Goal: Task Accomplishment & Management: Manage account settings

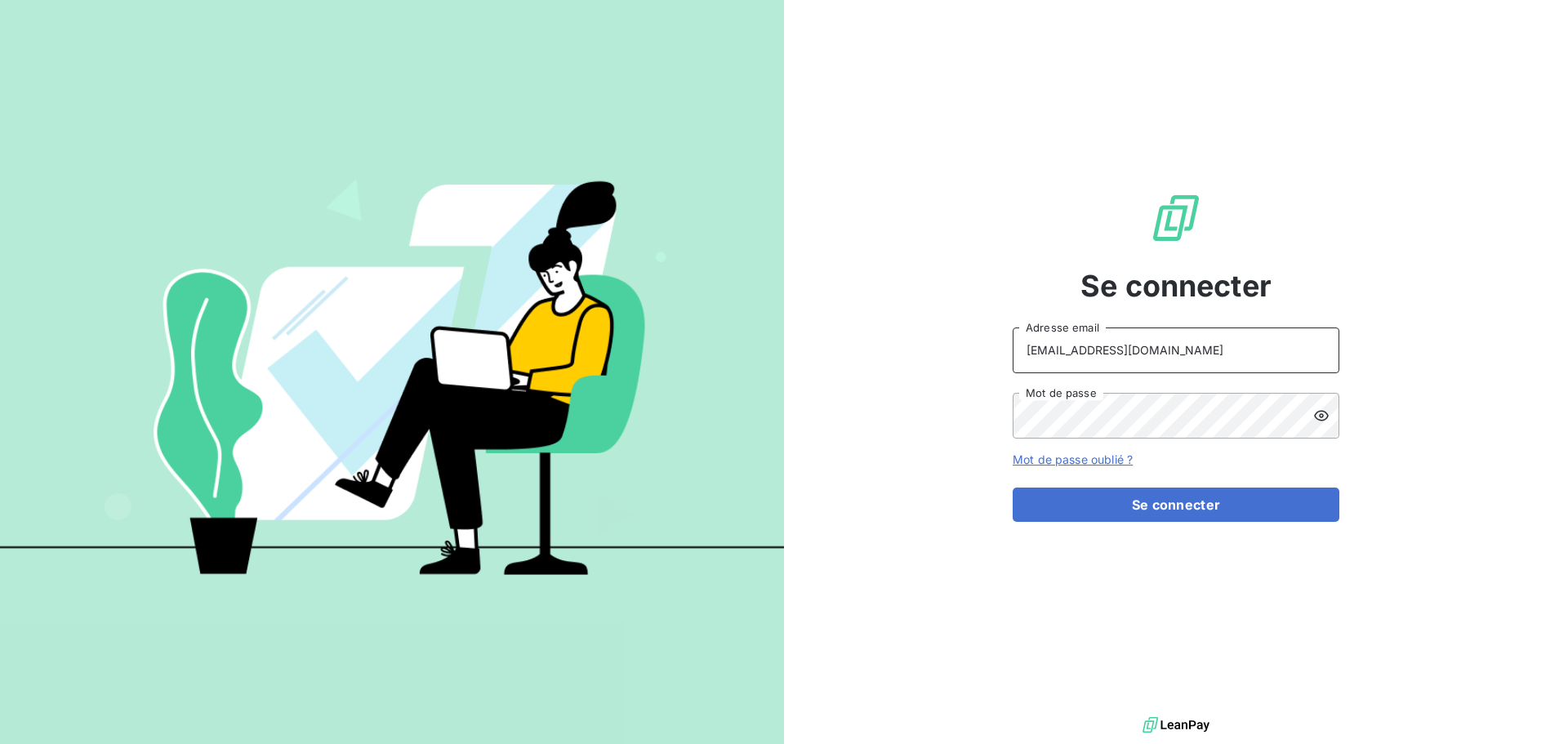
click at [1199, 366] on input "[EMAIL_ADDRESS][DOMAIN_NAME]" at bounding box center [1176, 350] width 327 height 46
type input "[EMAIL_ADDRESS][DOMAIN_NAME]"
click at [1209, 505] on button "Se connecter" at bounding box center [1176, 504] width 327 height 34
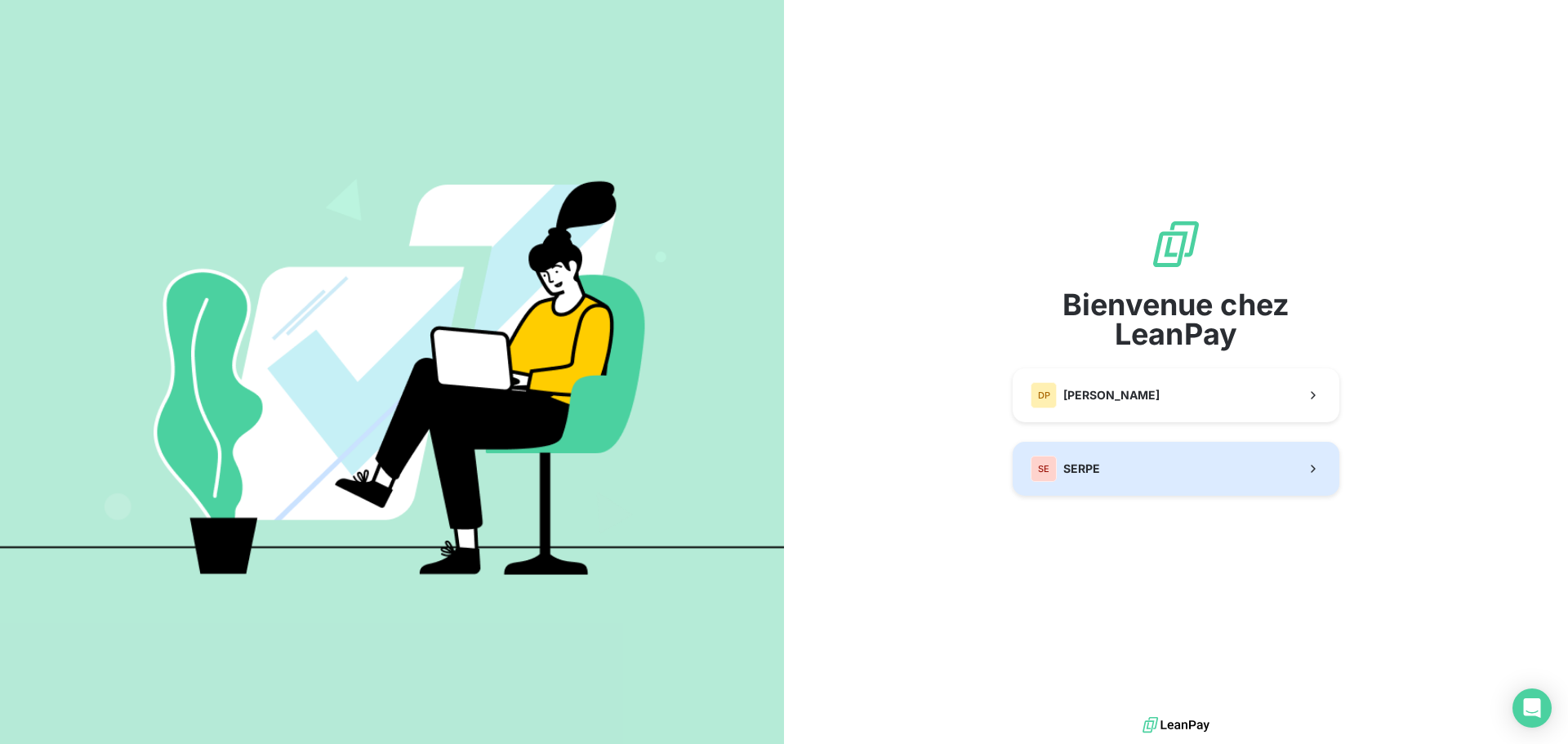
click at [1073, 459] on button "SE SERPE" at bounding box center [1176, 468] width 327 height 54
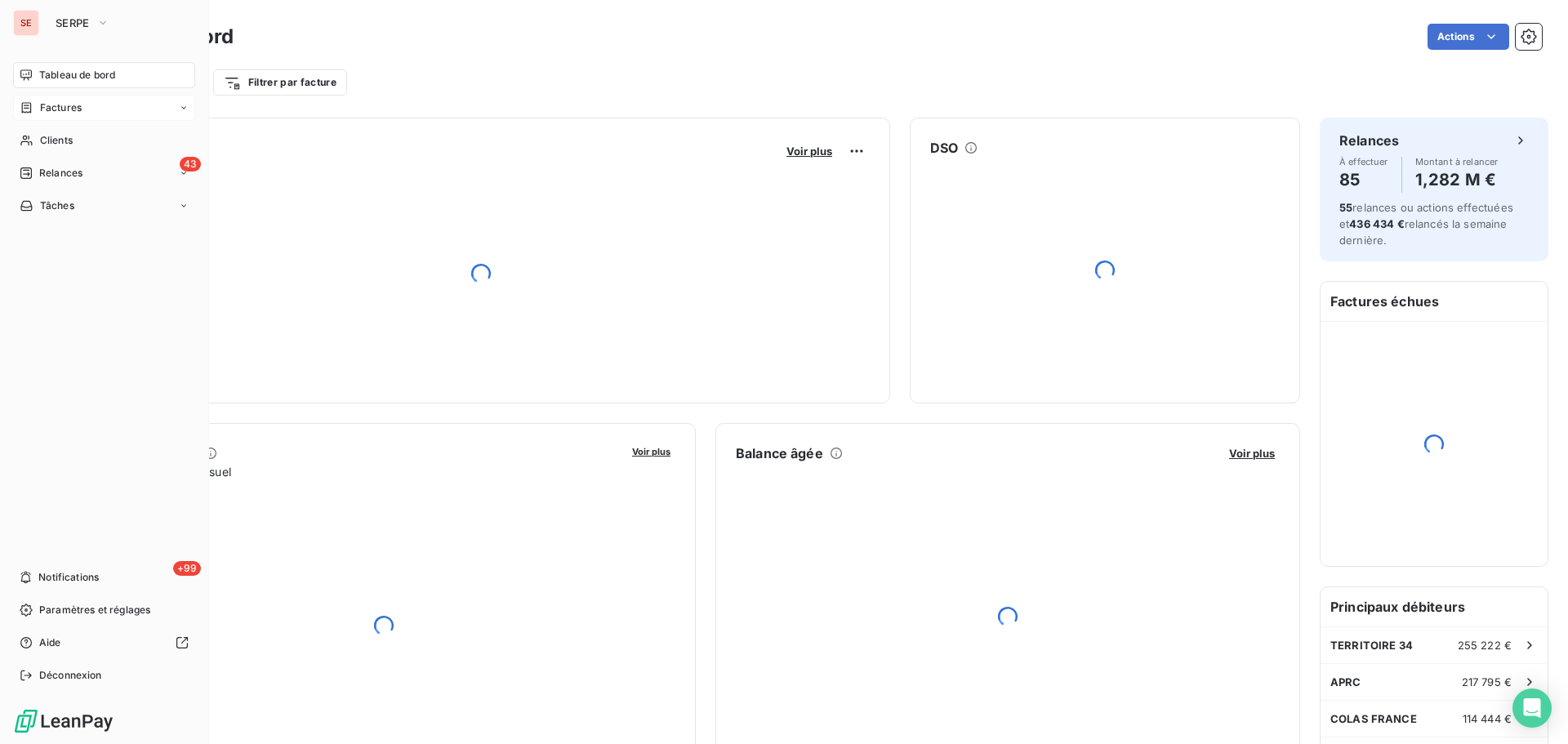
click at [68, 108] on span "Factures" at bounding box center [60, 108] width 41 height 15
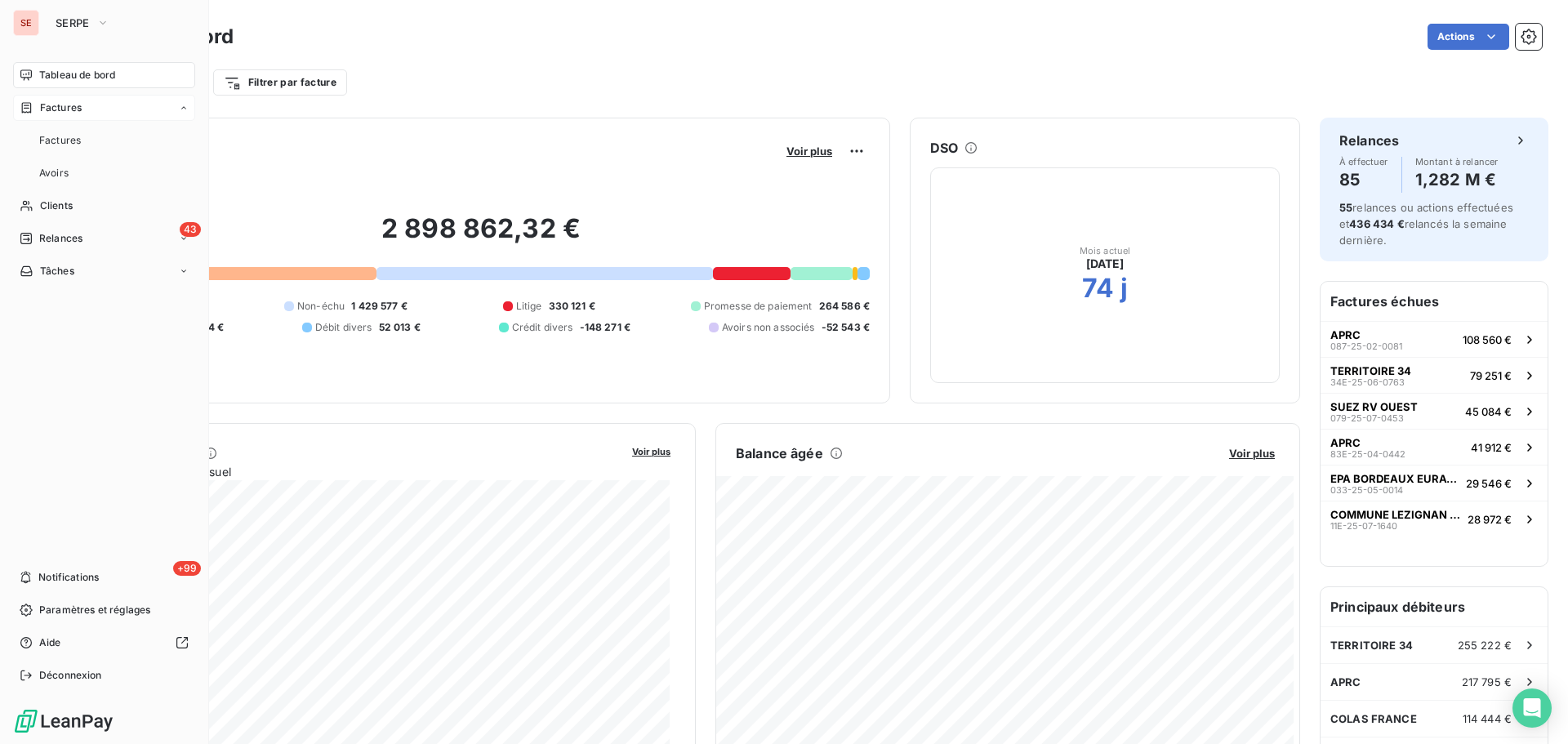
click at [105, 111] on div "Factures" at bounding box center [104, 108] width 182 height 26
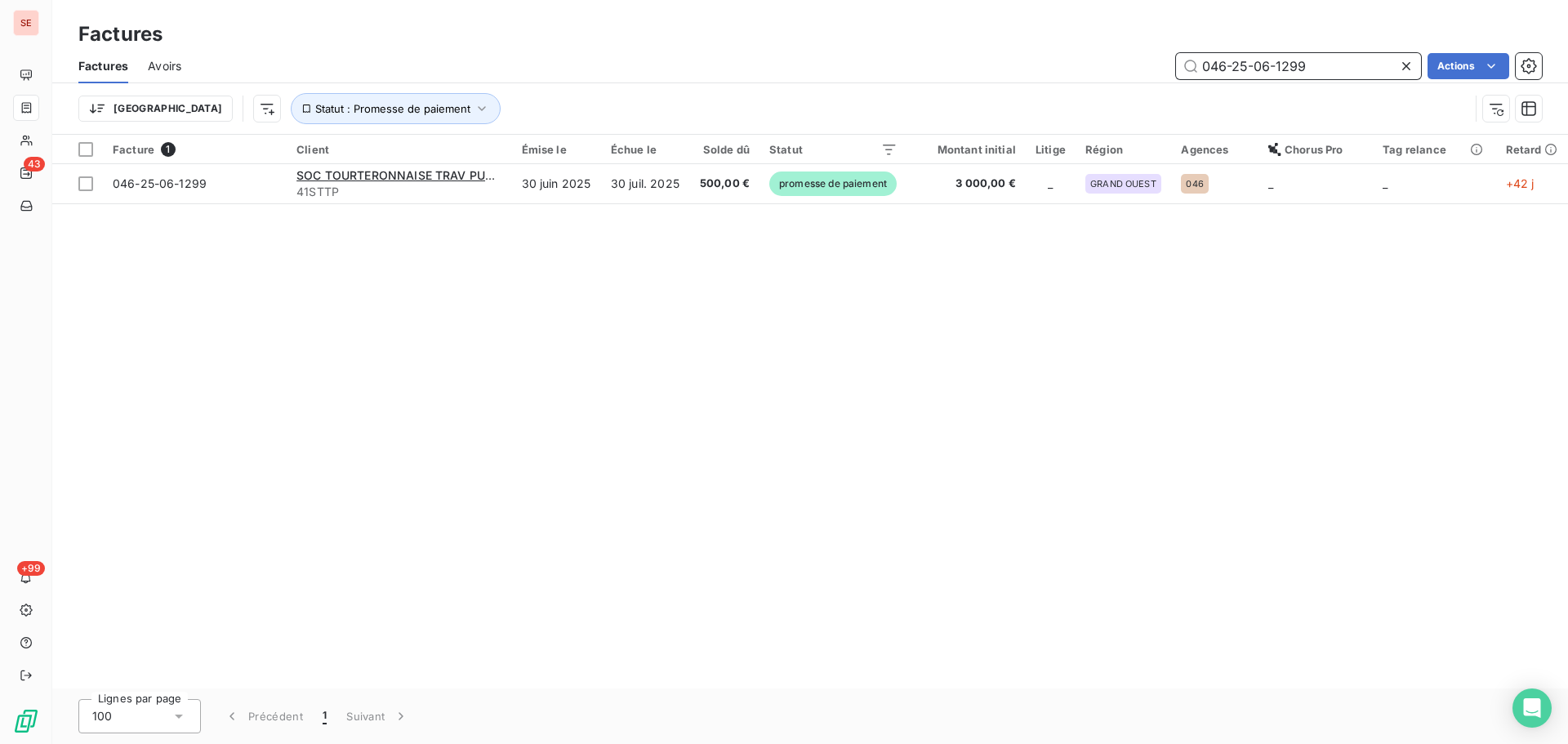
click at [1316, 70] on input "046-25-06-1299" at bounding box center [1298, 66] width 245 height 26
click at [1315, 70] on input "046-25-06-1299" at bounding box center [1298, 66] width 245 height 26
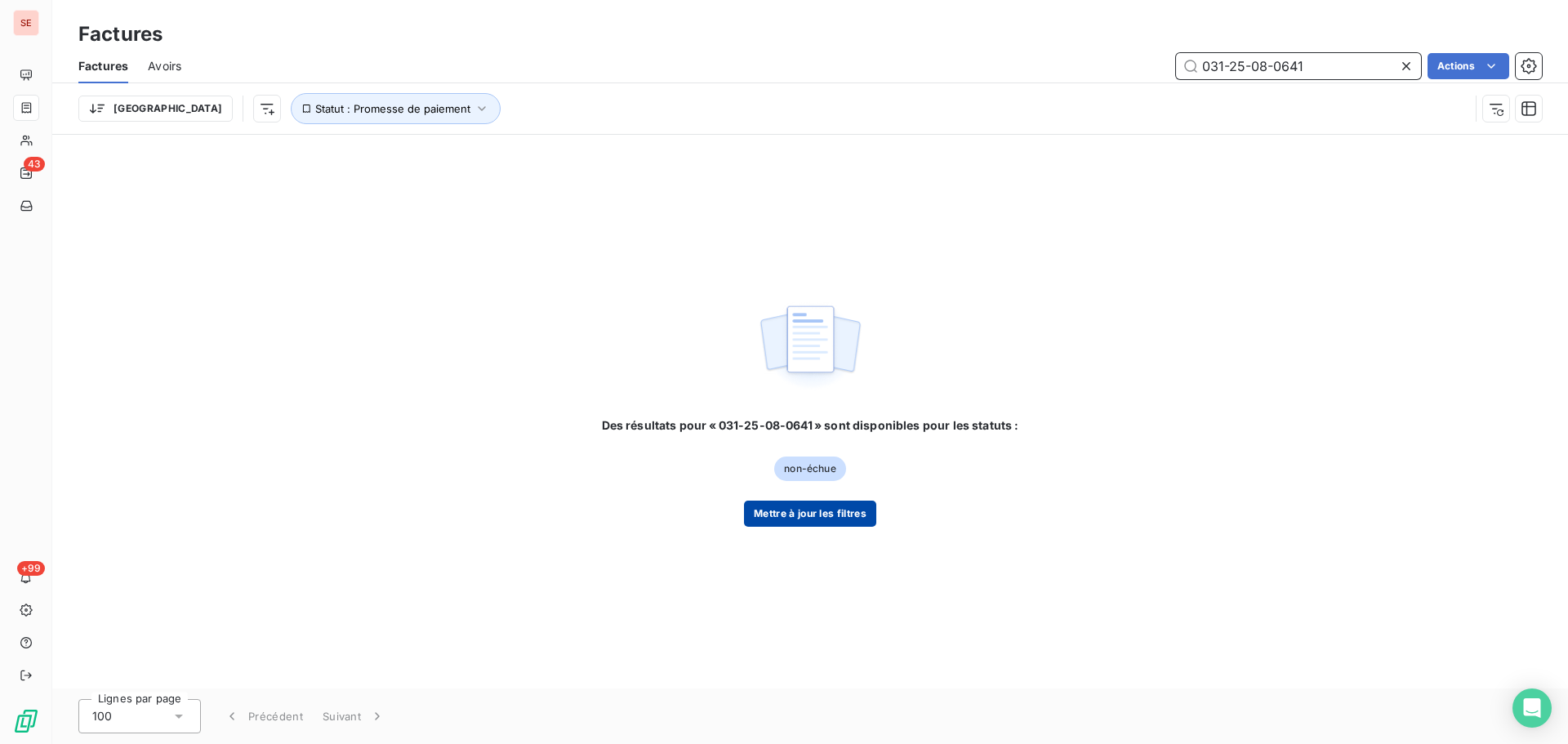
type input "031-25-08-0641"
click at [859, 516] on button "Mettre à jour les filtres" at bounding box center [810, 514] width 132 height 26
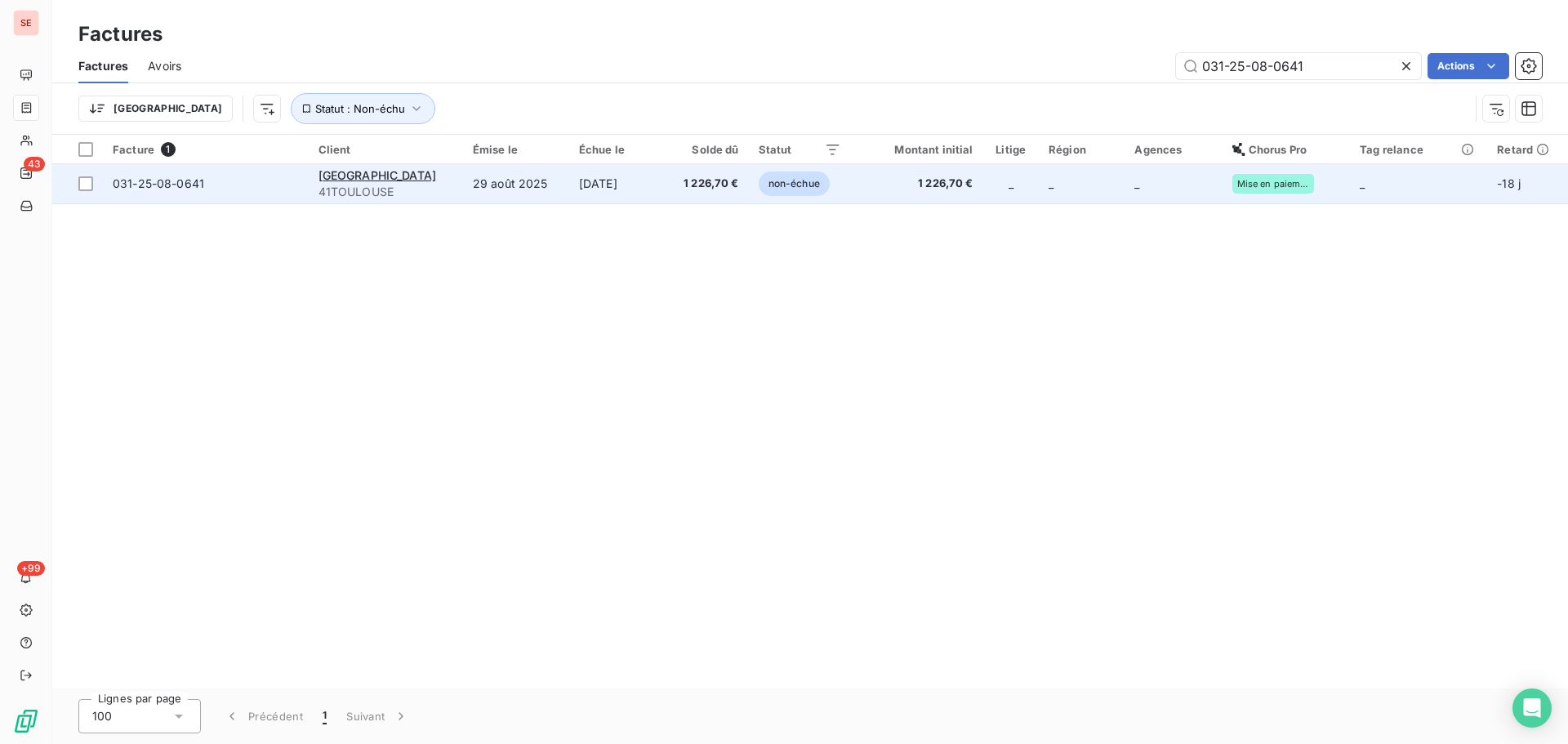
click at [609, 202] on td "28 sept. 2025" at bounding box center [617, 183] width 95 height 39
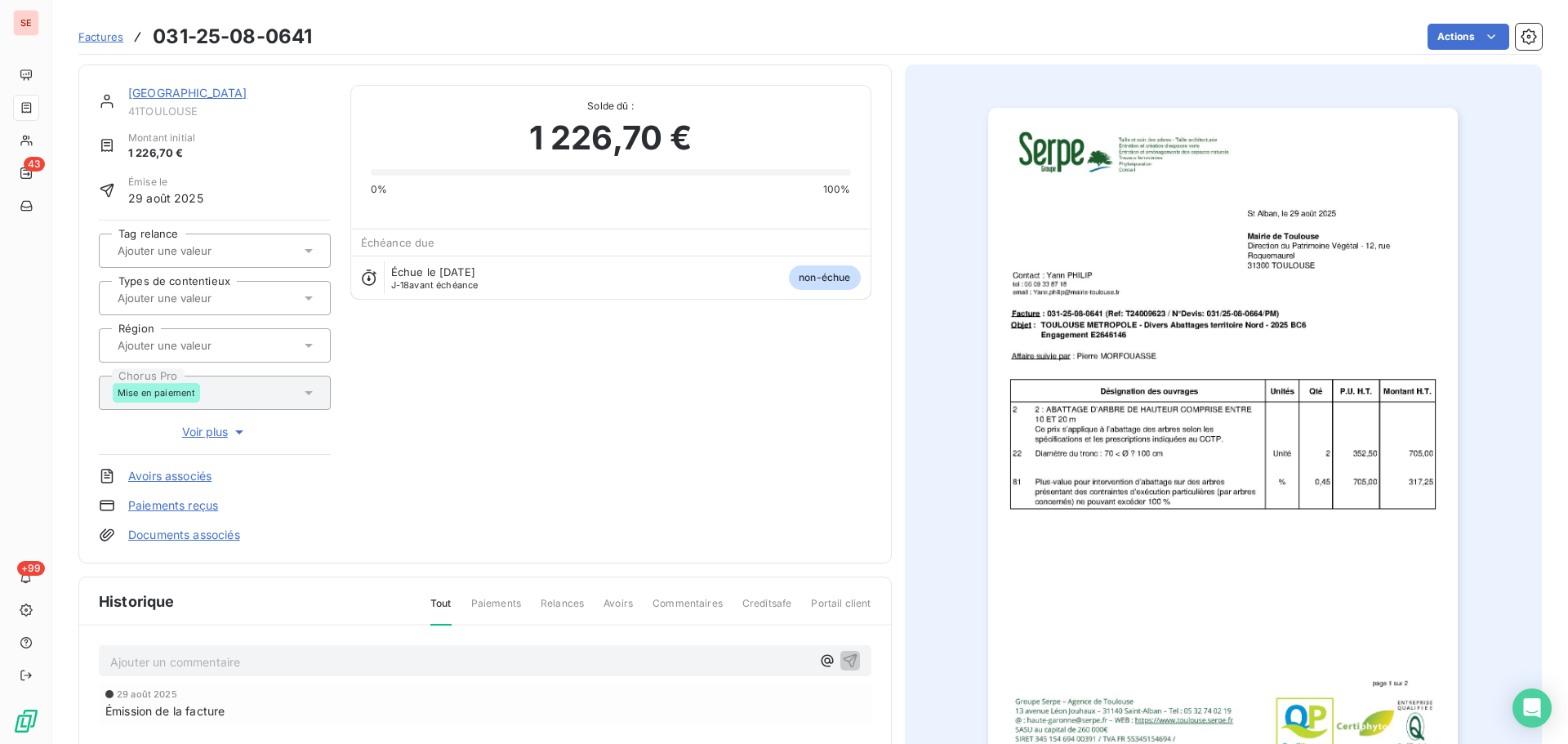
scroll to position [219, 0]
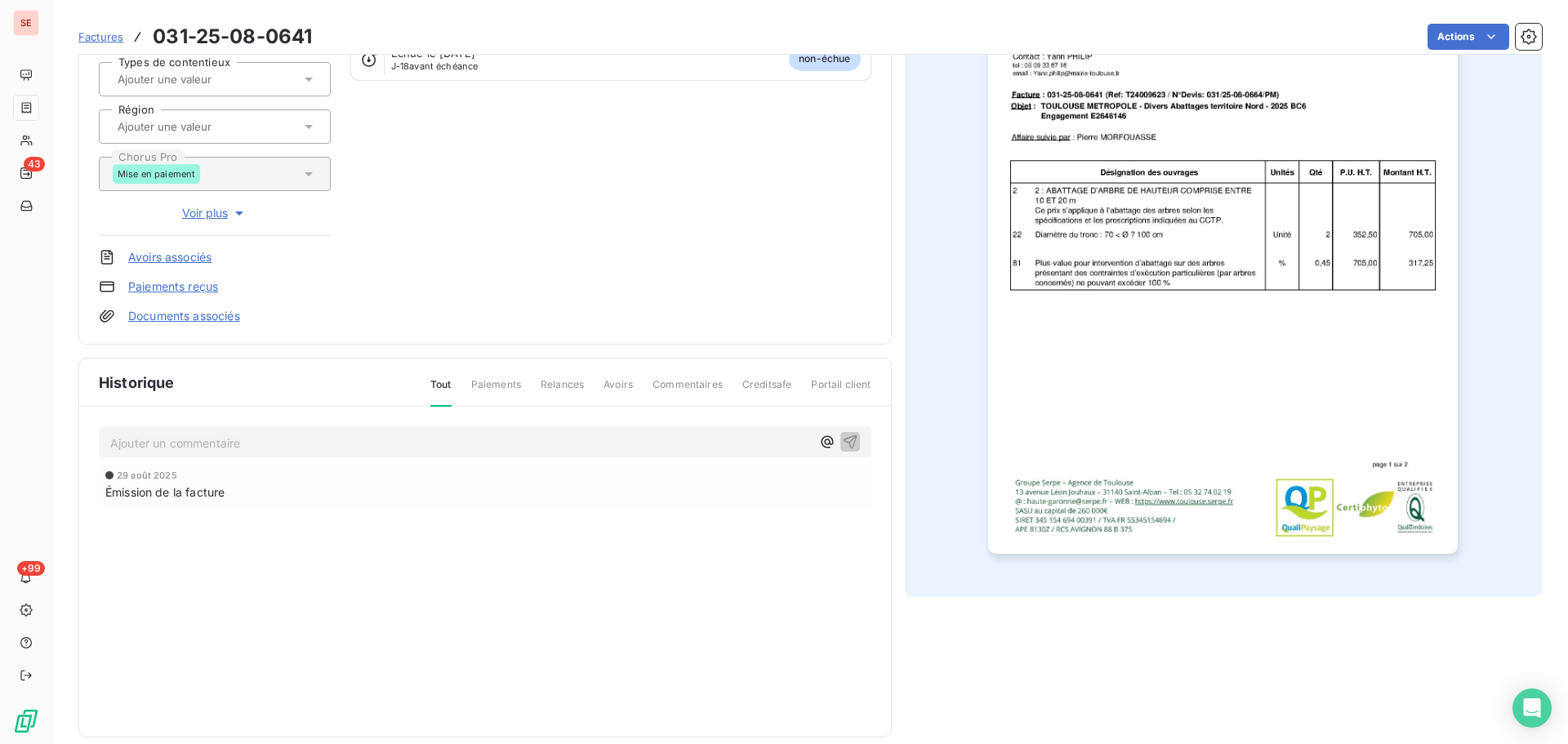
click at [457, 454] on div "Ajouter un commentaire ﻿" at bounding box center [485, 443] width 772 height 32
click at [464, 442] on p "Ajouter un commentaire ﻿" at bounding box center [460, 443] width 701 height 20
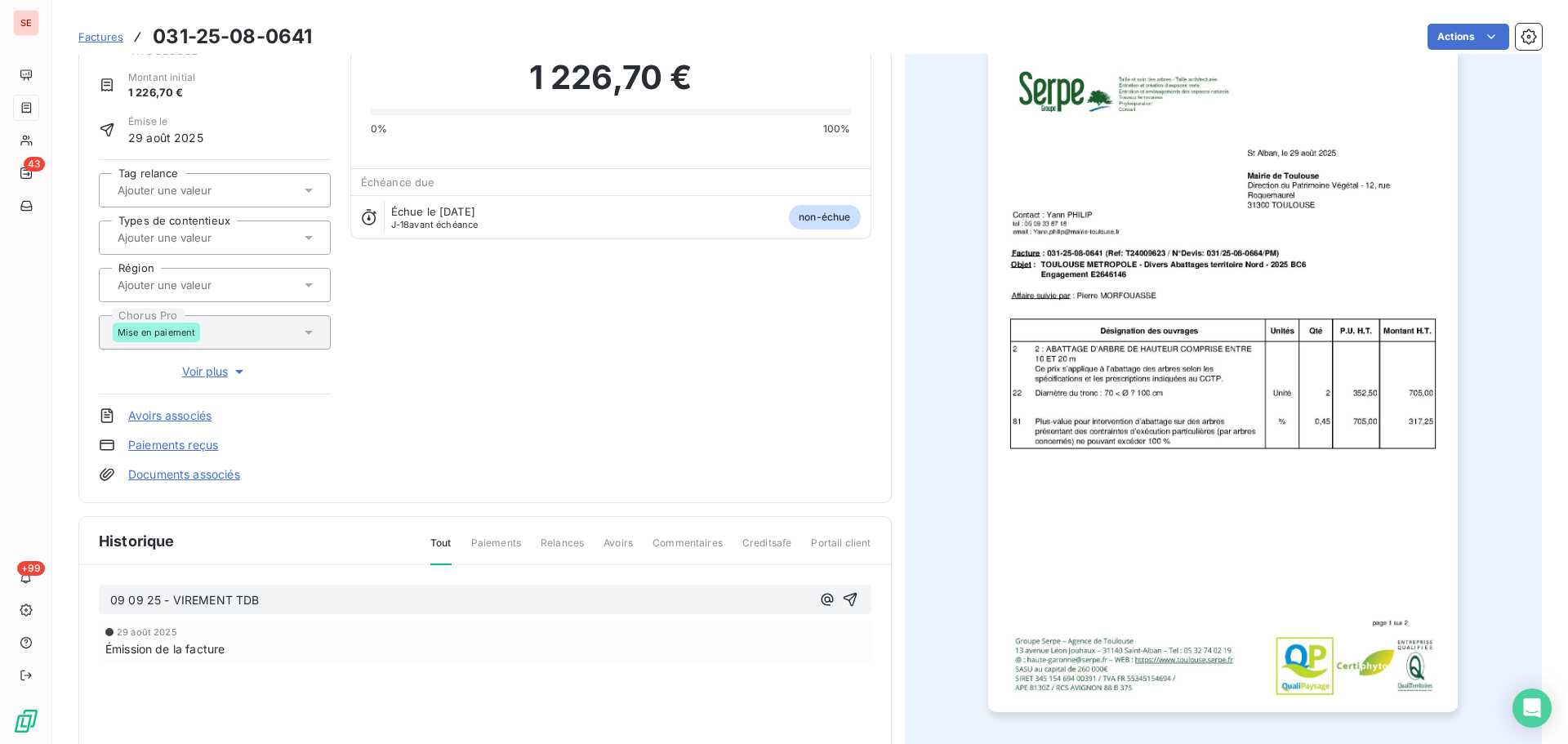
scroll to position [0, 0]
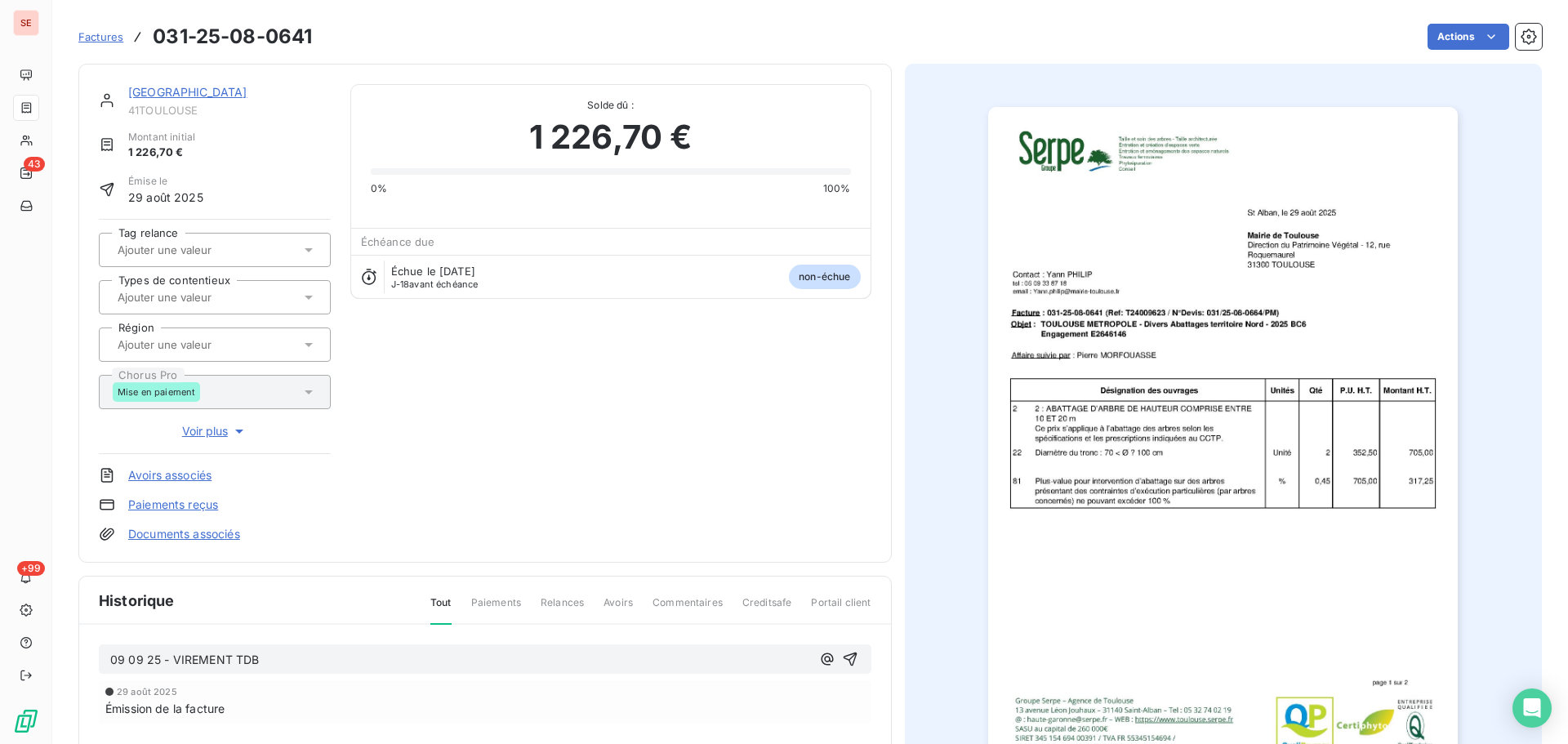
click at [314, 659] on p "09 09 25 - VIREMENT TDB" at bounding box center [460, 659] width 701 height 19
click at [322, 660] on span "09 09 25 - VIREMENT TDB 1242.65 - emande cp le 0" at bounding box center [257, 659] width 294 height 14
click at [423, 673] on div "09 09 25 - VIREMENT TDB 1242.65 -Demande cp le 0" at bounding box center [485, 659] width 772 height 30
click at [428, 653] on p "09 09 25 - VIREMENT TDB 1242.65 -Demande cp le 0" at bounding box center [460, 659] width 701 height 19
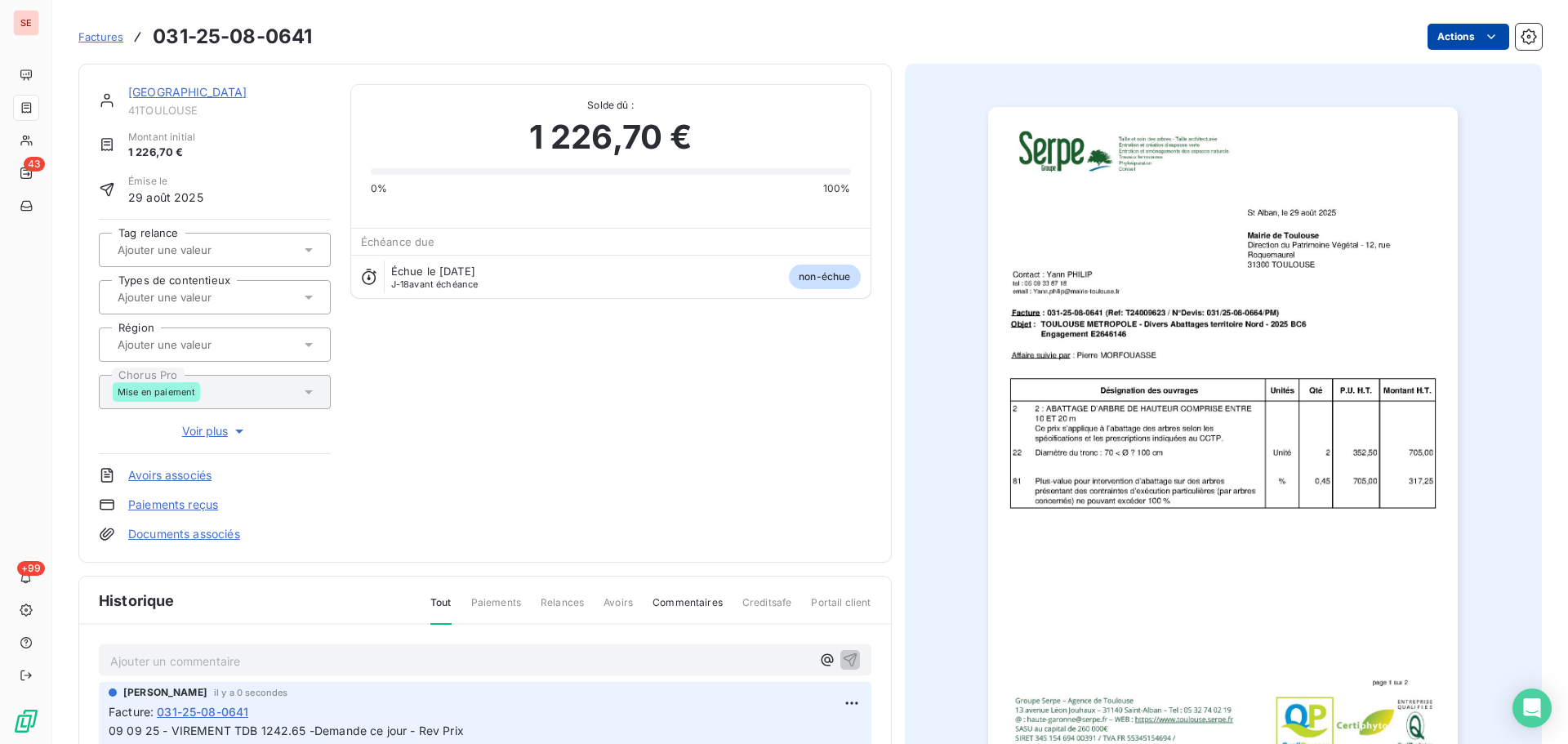
click at [1457, 35] on html "SE 43 +99 Factures 031-25-08-0641 Actions MAIRIE DE TOULOUSE 41TOULOUSE Montant…" at bounding box center [784, 372] width 1568 height 744
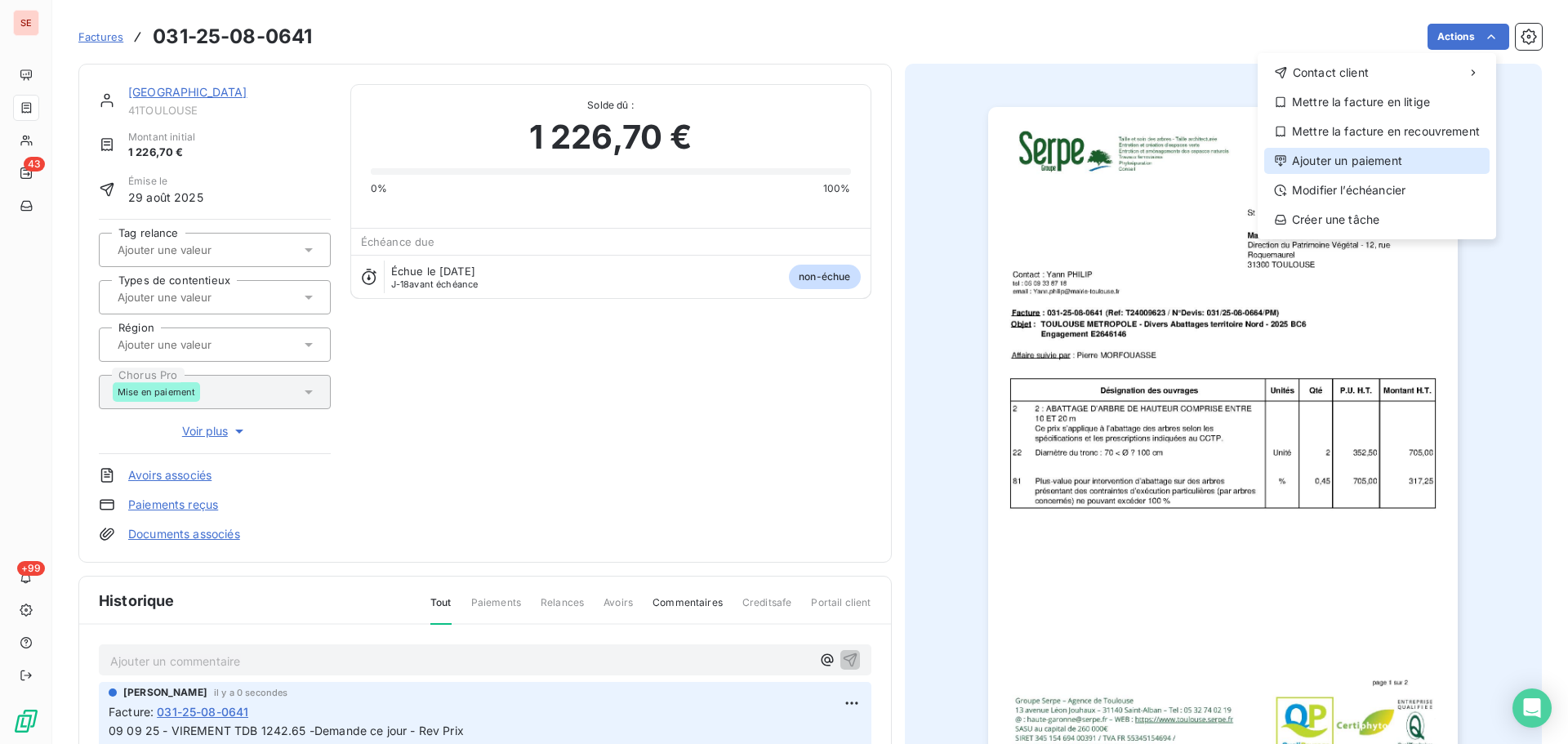
click at [1347, 172] on div "Ajouter un paiement" at bounding box center [1377, 161] width 226 height 26
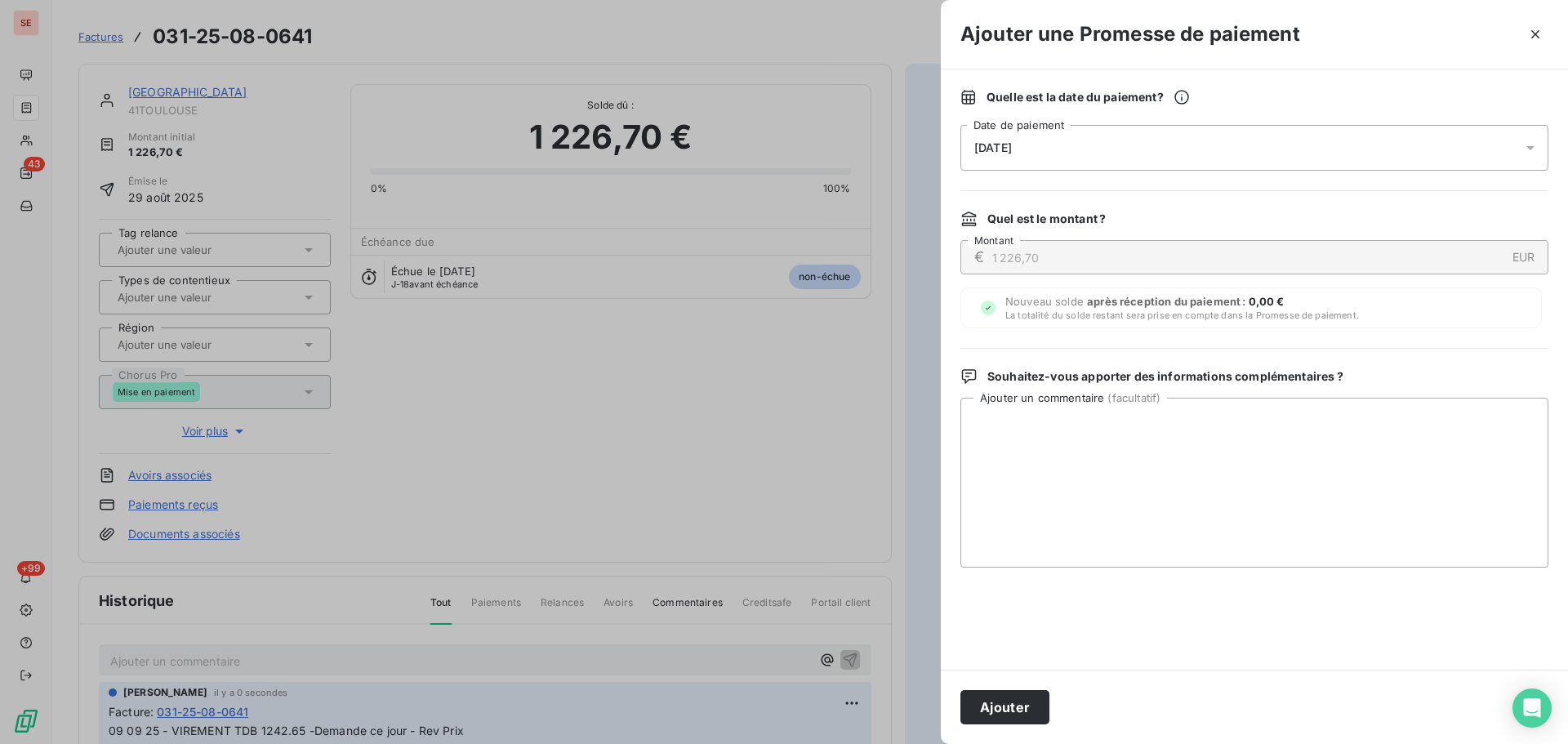
drag, startPoint x: 1253, startPoint y: 142, endPoint x: 1228, endPoint y: 149, distance: 26.0
click at [1253, 141] on div "11/09/2025" at bounding box center [1253, 148] width 588 height 46
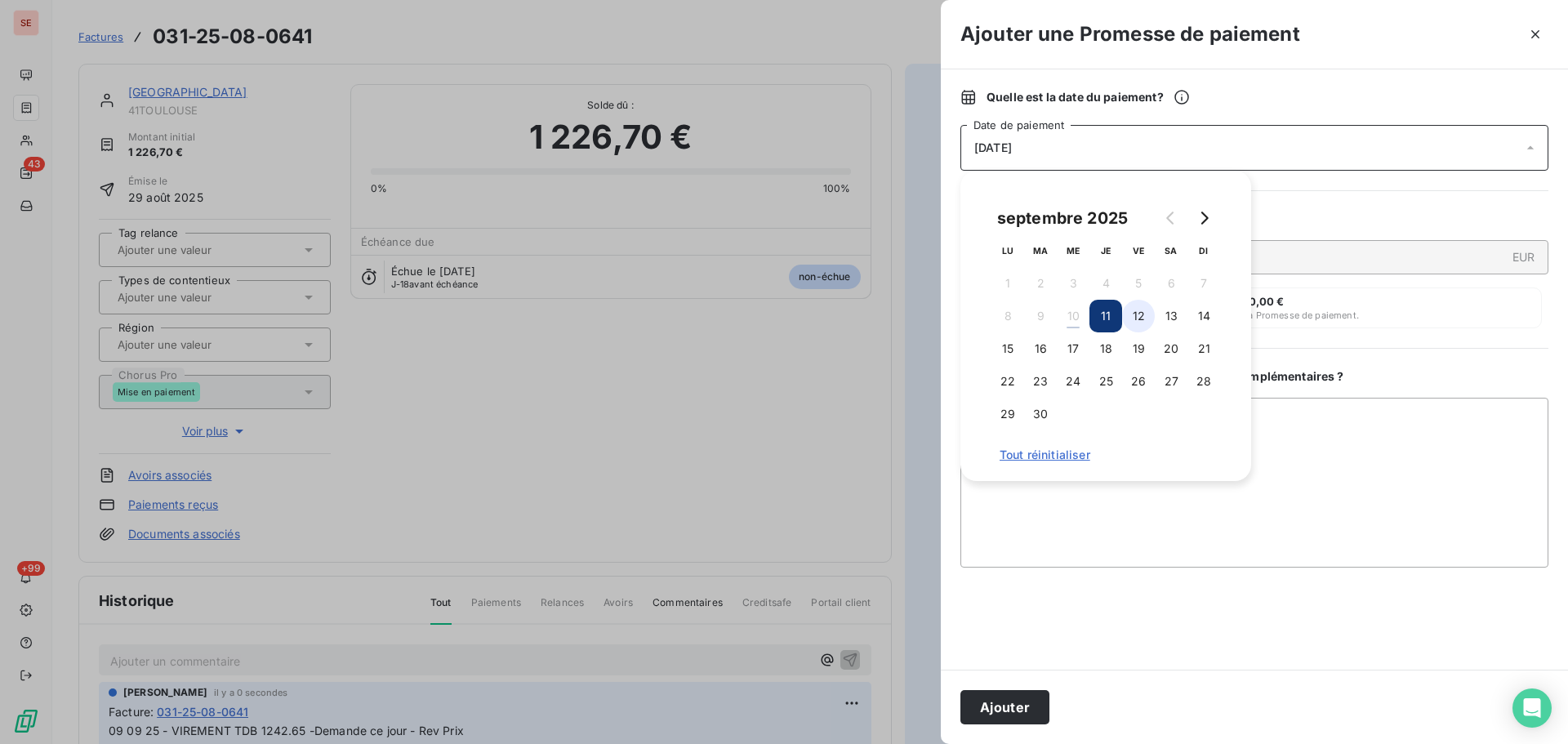
click at [1133, 320] on button "12" at bounding box center [1138, 316] width 33 height 33
click at [1022, 714] on button "Ajouter" at bounding box center [1004, 707] width 89 height 34
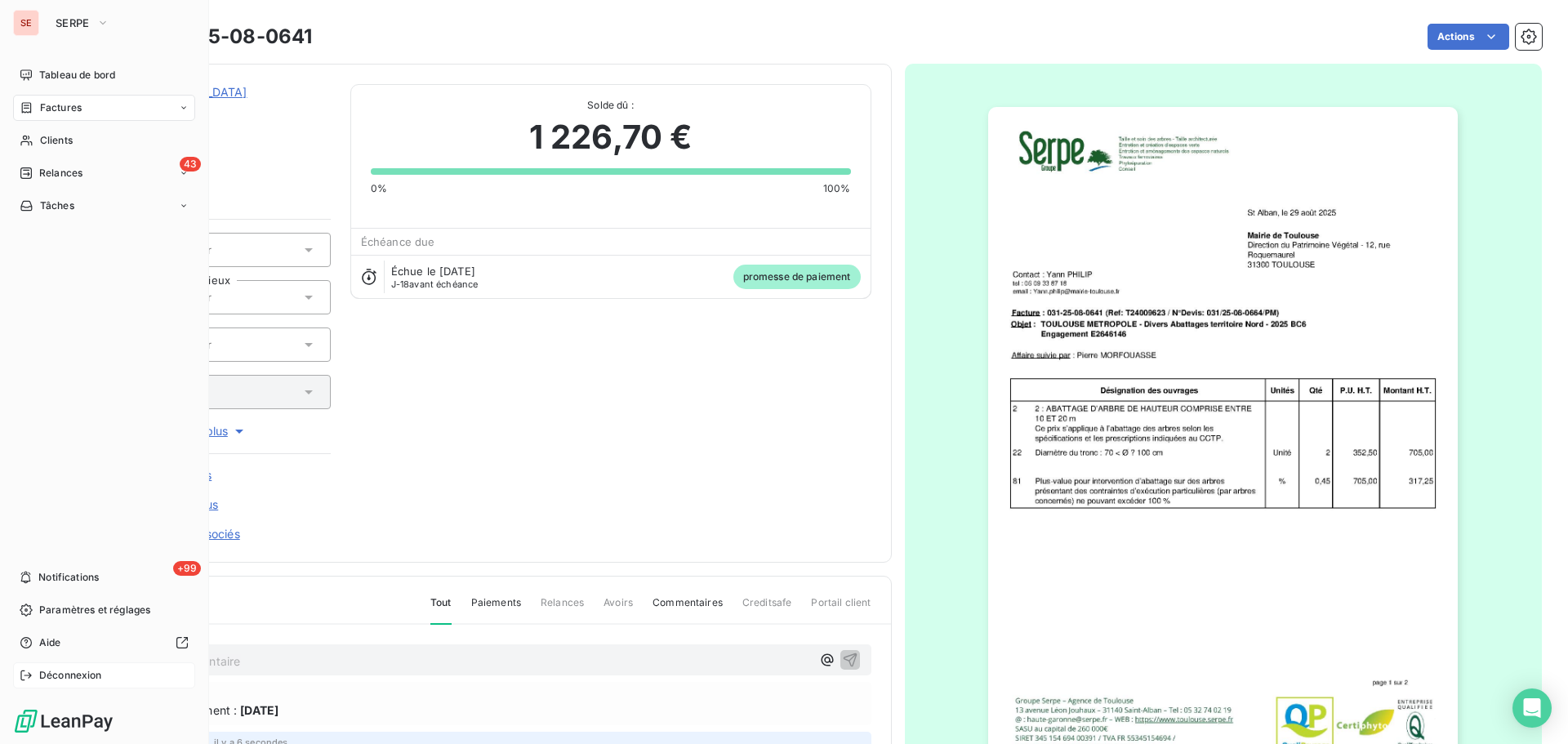
click at [106, 679] on div "Déconnexion" at bounding box center [104, 675] width 182 height 26
